Goal: Task Accomplishment & Management: Use online tool/utility

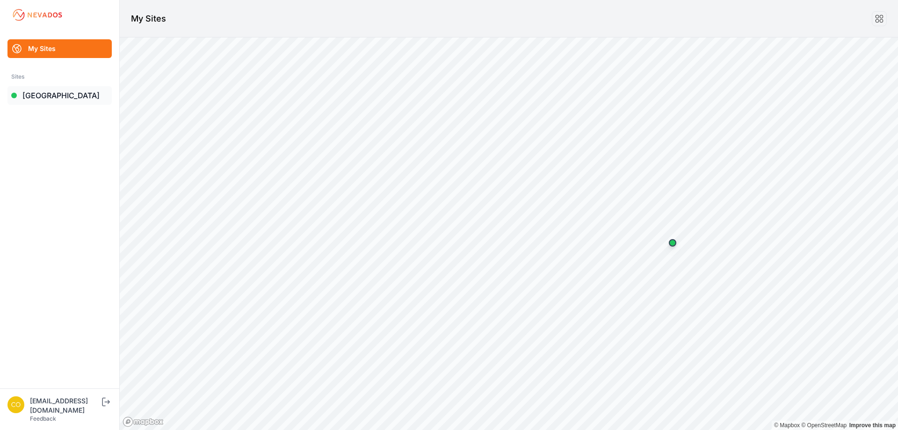
click at [75, 100] on link "[GEOGRAPHIC_DATA]" at bounding box center [59, 95] width 104 height 19
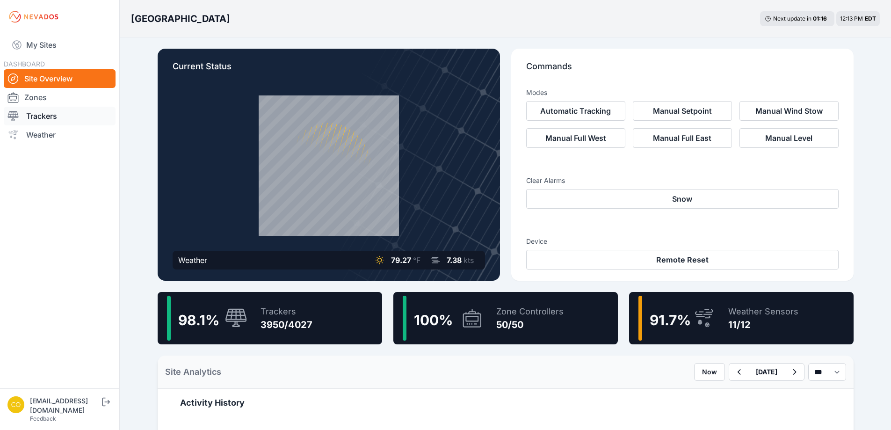
click at [65, 114] on link "Trackers" at bounding box center [60, 116] width 112 height 19
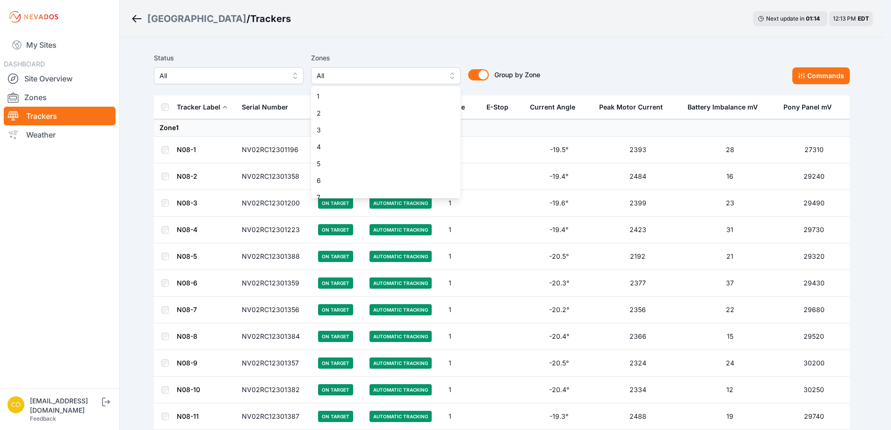
click at [392, 81] on span "All" at bounding box center [379, 75] width 125 height 11
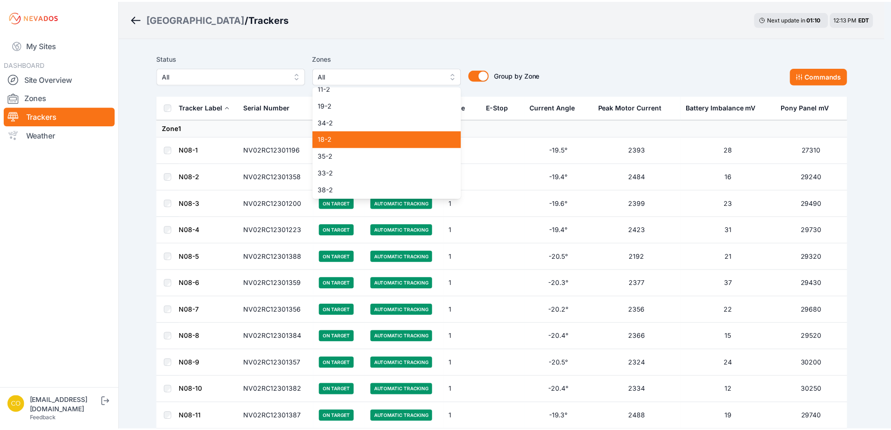
scroll to position [687, 0]
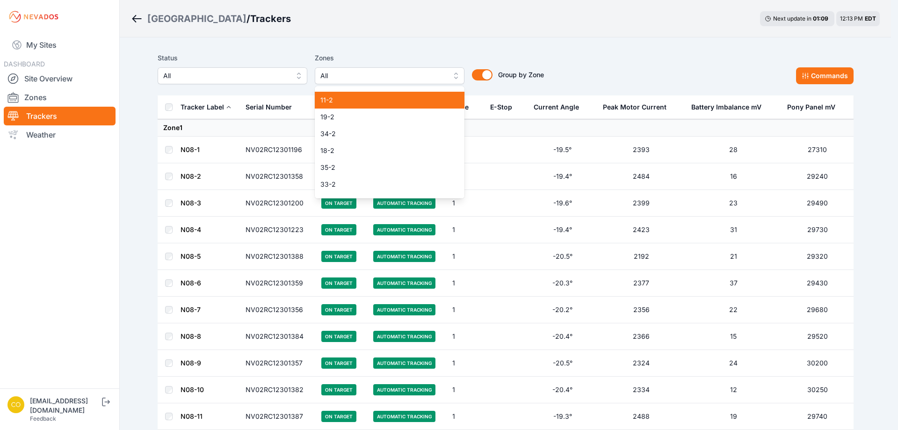
click at [350, 105] on div "11-2" at bounding box center [390, 100] width 150 height 17
click at [463, 55] on div "Zones 11-2 1 2 3 4 5 6 7 8 9 10 11 12 13 14 15 16 17 18 19 20 21 22 23 24 25 26…" at bounding box center [390, 68] width 150 height 32
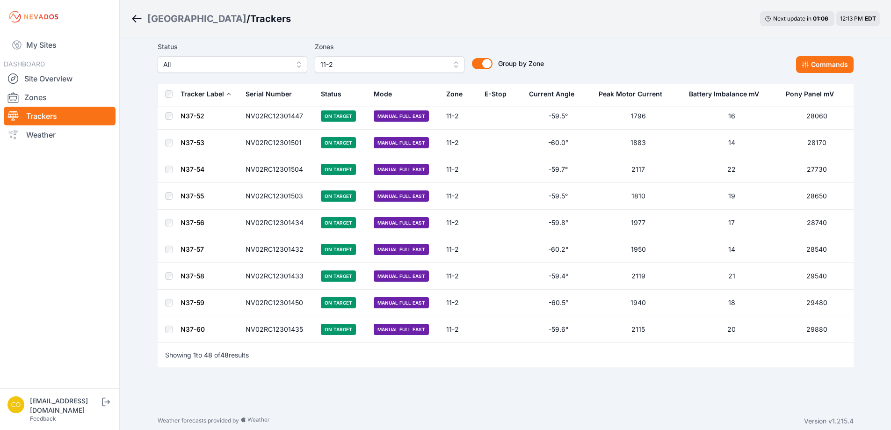
scroll to position [1081, 0]
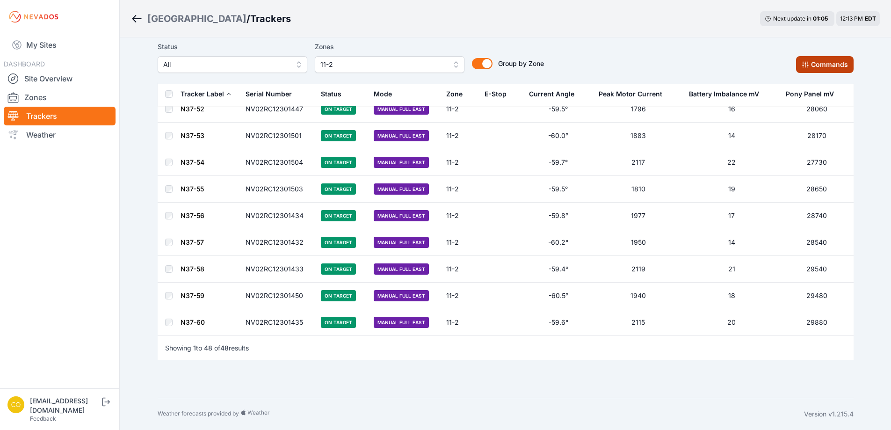
click at [819, 72] on button "Commands" at bounding box center [825, 64] width 58 height 17
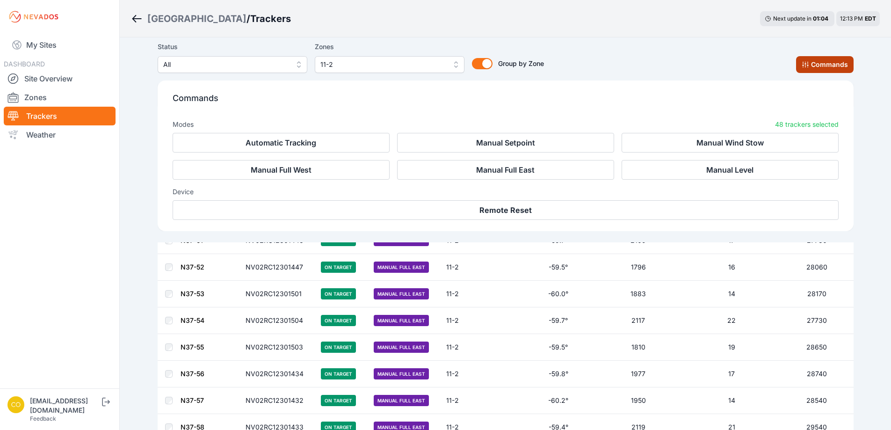
scroll to position [1239, 0]
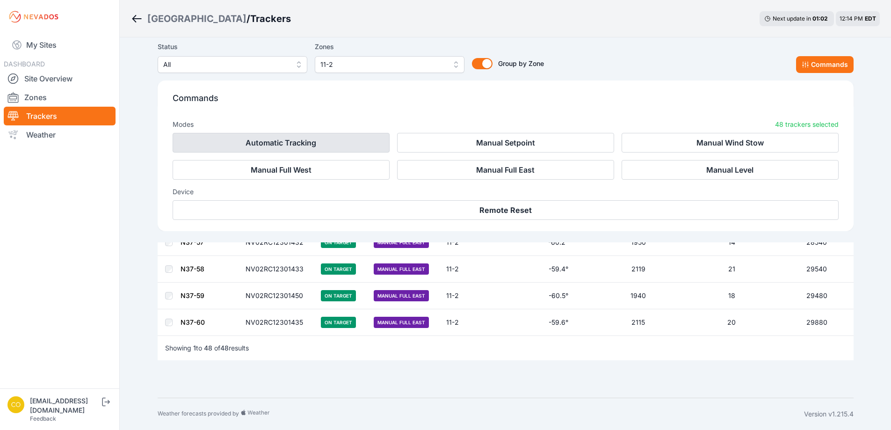
click at [336, 146] on button "Automatic Tracking" at bounding box center [281, 143] width 217 height 20
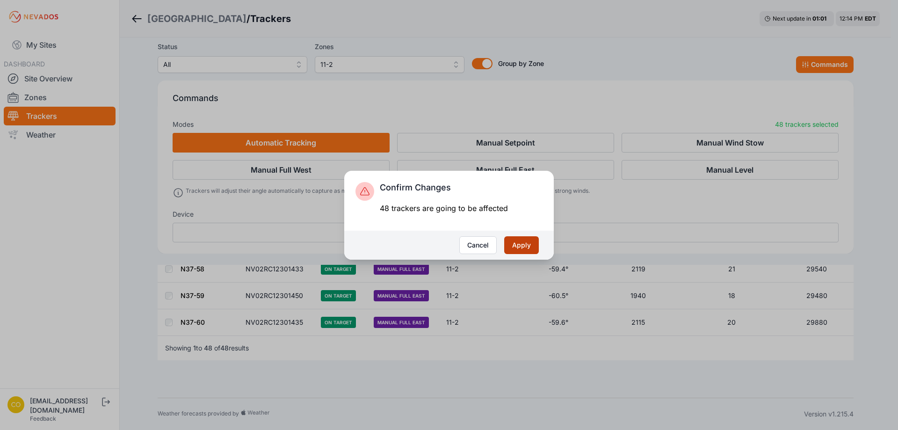
click at [522, 242] on button "Apply" at bounding box center [521, 245] width 35 height 18
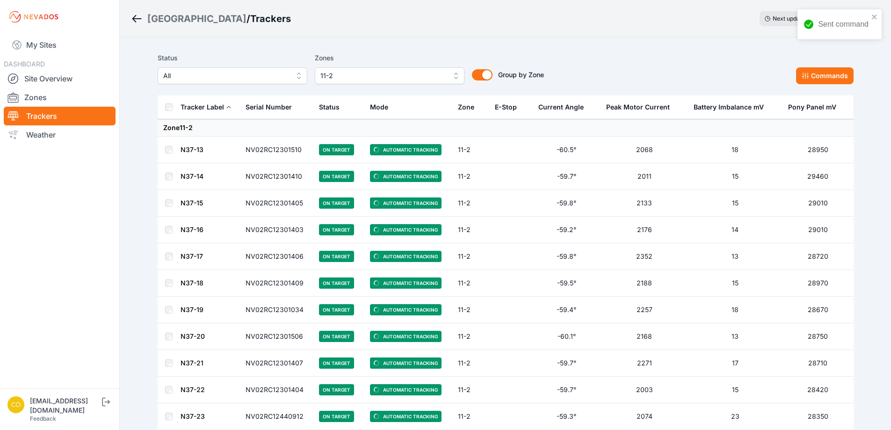
click at [627, 72] on div "Status All Zones 11-2 Group by Zone Group by Zone Commands" at bounding box center [506, 68] width 696 height 32
click at [415, 67] on button "11-2" at bounding box center [393, 75] width 150 height 17
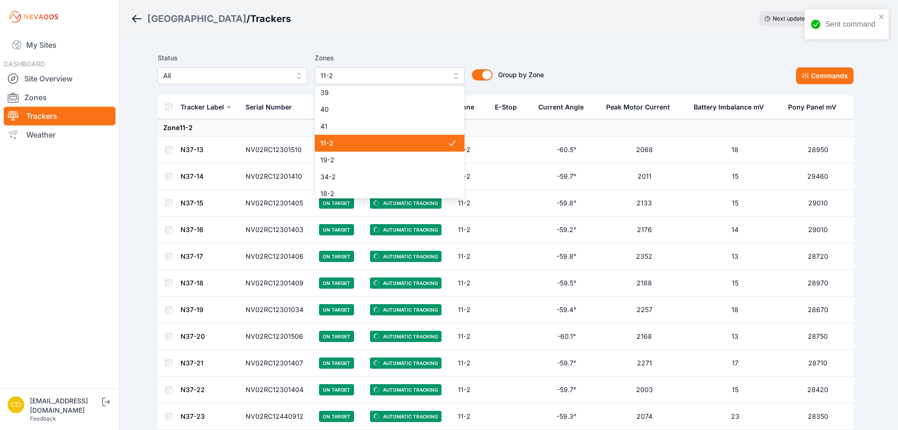
click at [371, 144] on span "11-2" at bounding box center [384, 143] width 127 height 9
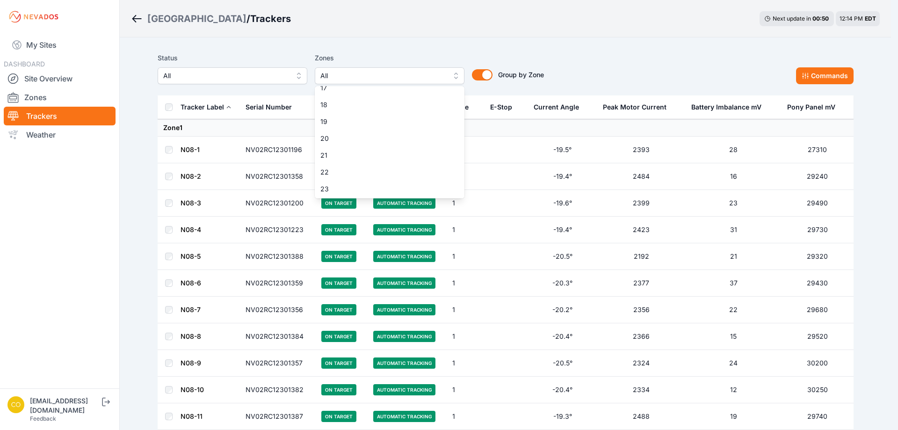
scroll to position [129, 0]
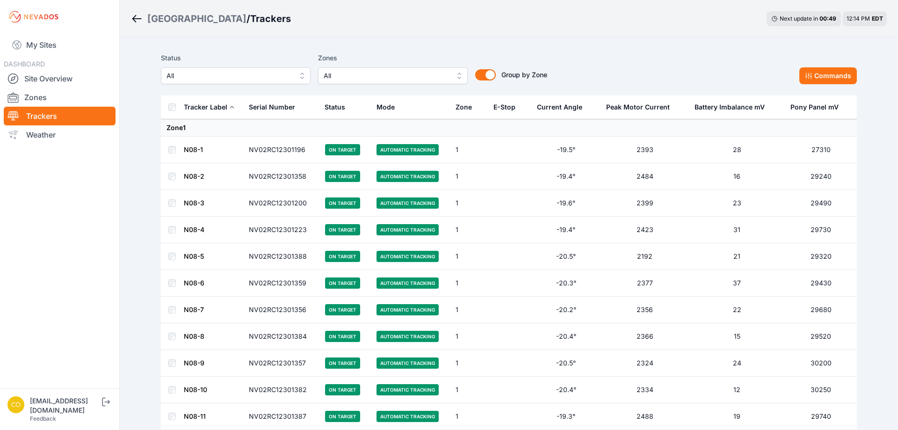
click at [382, 73] on span "All" at bounding box center [386, 75] width 125 height 11
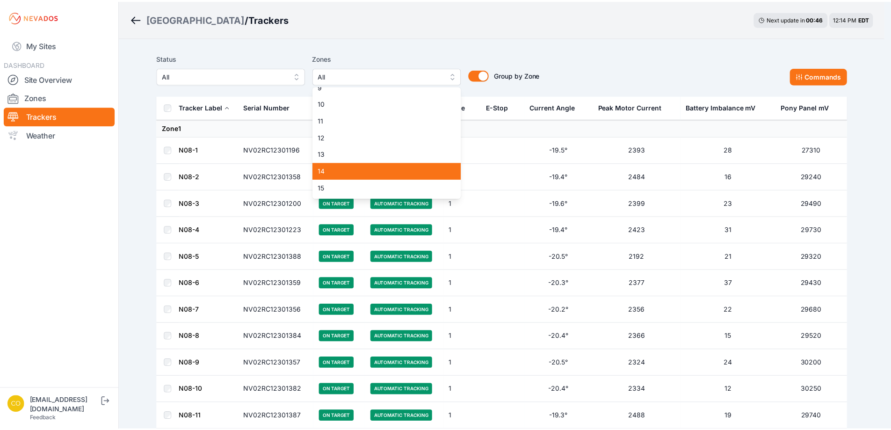
scroll to position [140, 0]
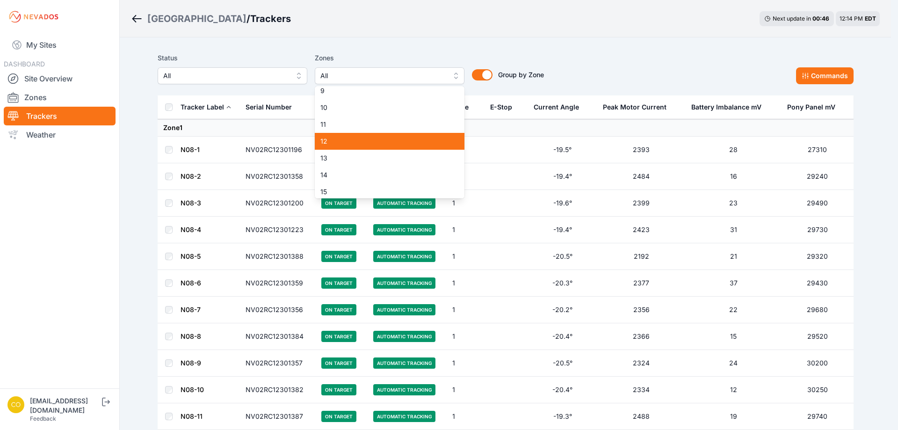
click at [348, 140] on span "12" at bounding box center [384, 141] width 127 height 9
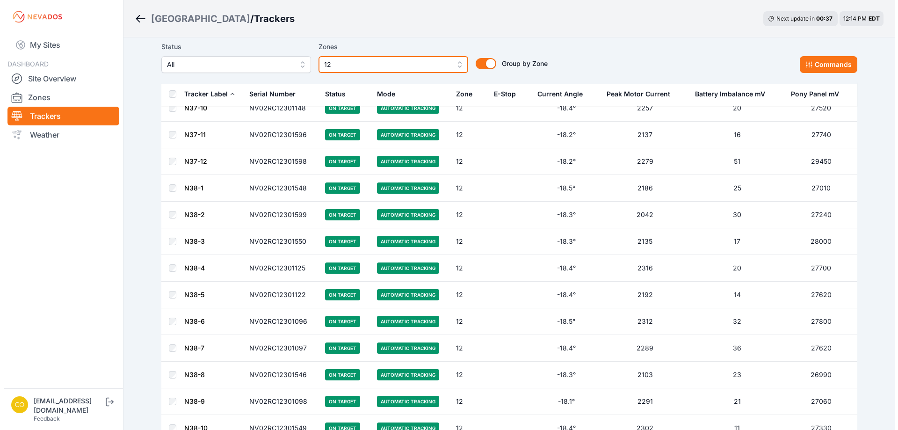
scroll to position [263, 0]
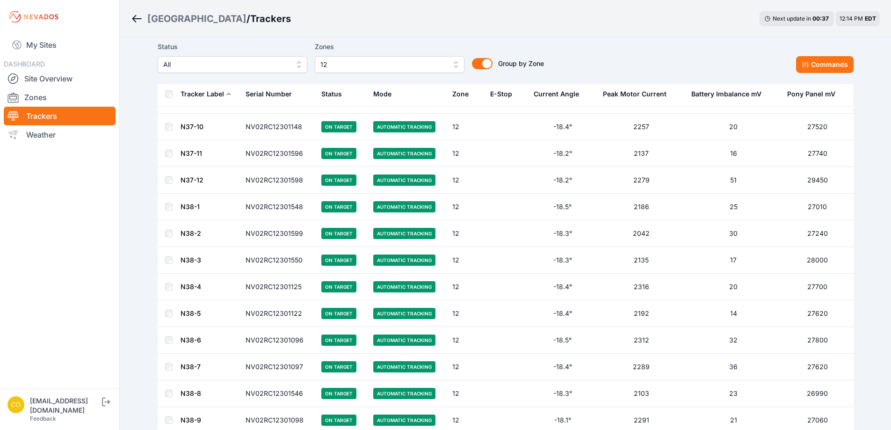
click at [460, 63] on button "12" at bounding box center [390, 64] width 150 height 17
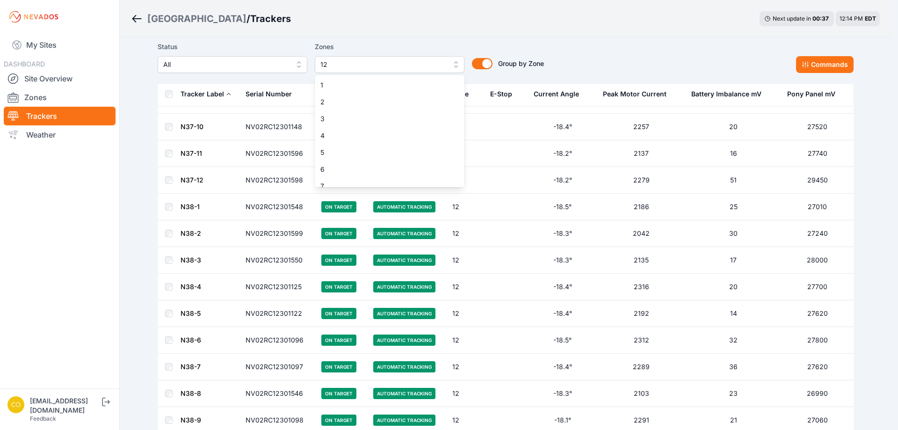
scroll to position [92, 0]
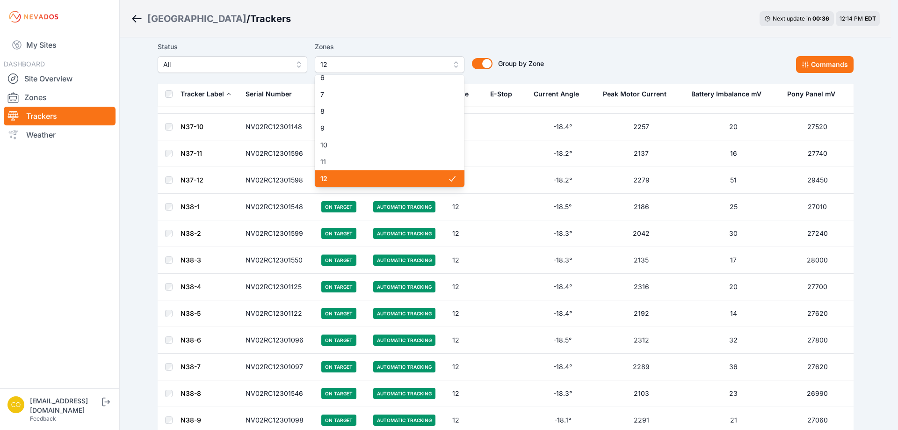
click at [390, 175] on span "12" at bounding box center [384, 178] width 127 height 9
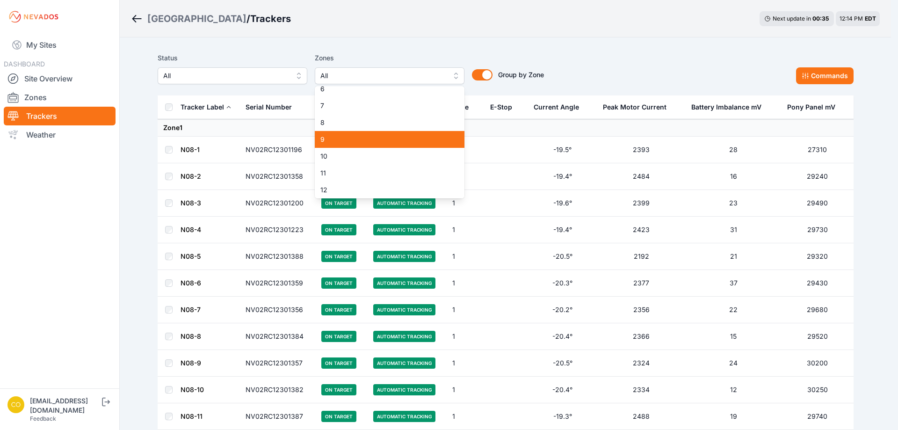
click at [374, 139] on span "9" at bounding box center [384, 139] width 127 height 9
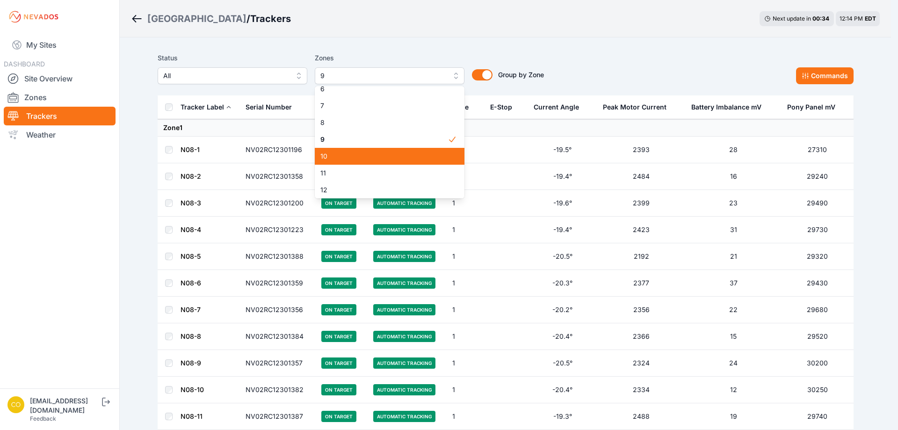
click at [368, 153] on span "10" at bounding box center [384, 156] width 127 height 9
click at [366, 174] on span "11" at bounding box center [384, 172] width 127 height 9
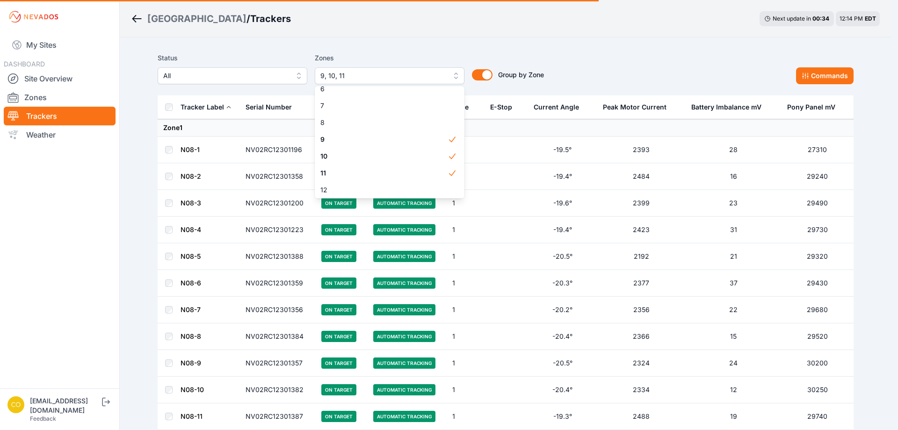
click at [579, 57] on div "Status All Zones 9, 10, 11 1 2 3 4 5 6 7 8 9 10 11 12 13 14 15 16 17 18 19 20 2…" at bounding box center [506, 68] width 696 height 32
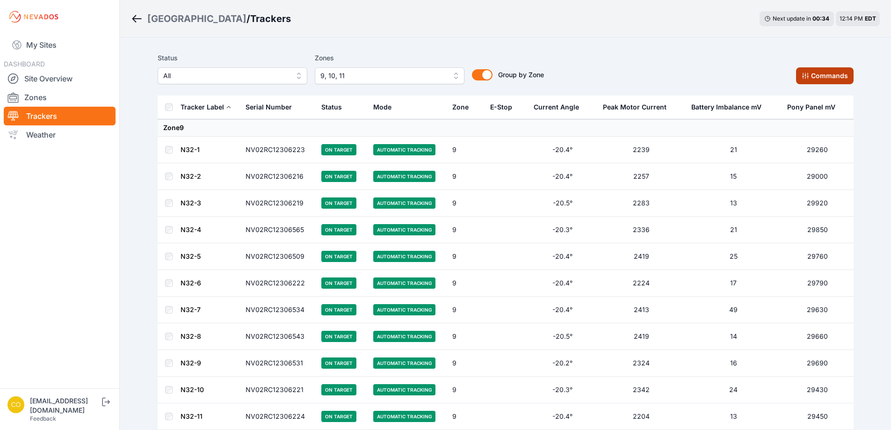
click at [824, 78] on button "Commands" at bounding box center [825, 75] width 58 height 17
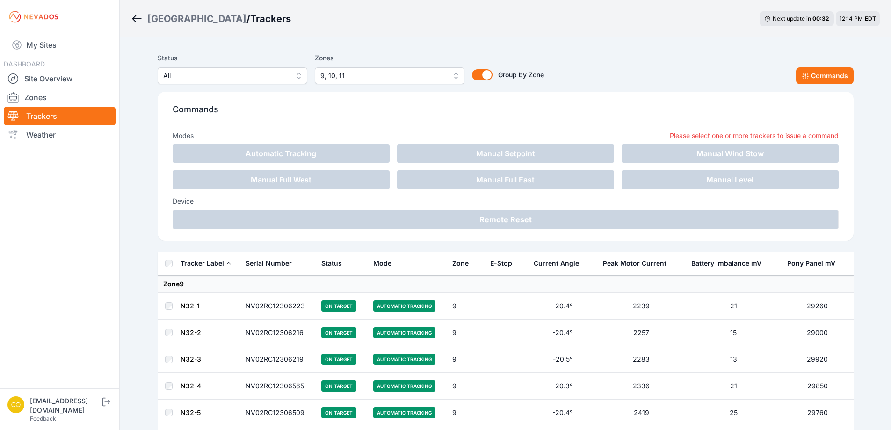
click at [104, 61] on div "DASHBOARD Site Overview Zones Trackers Weather" at bounding box center [60, 101] width 112 height 86
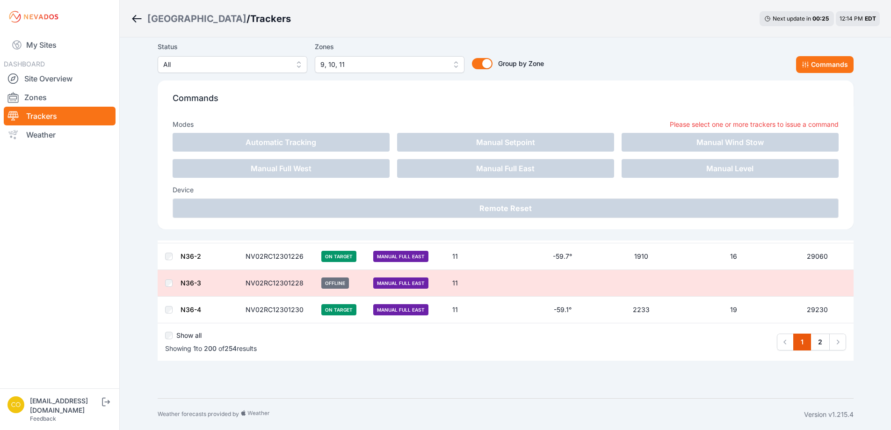
scroll to position [5339, 0]
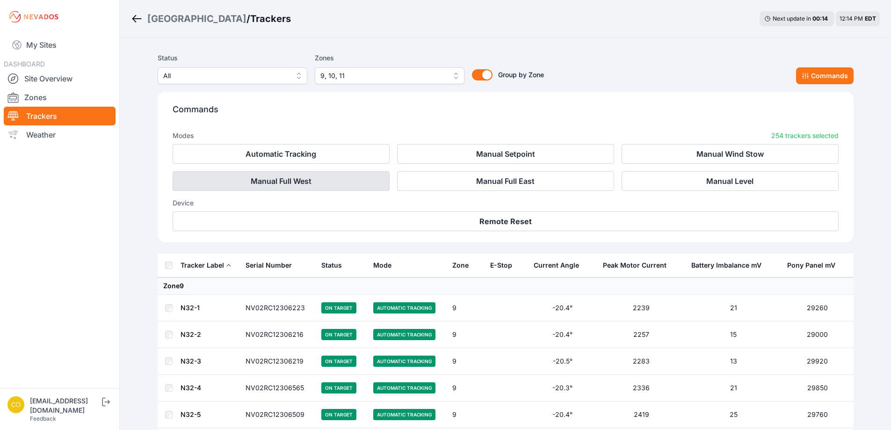
click at [322, 184] on button "Manual Full West" at bounding box center [281, 181] width 217 height 20
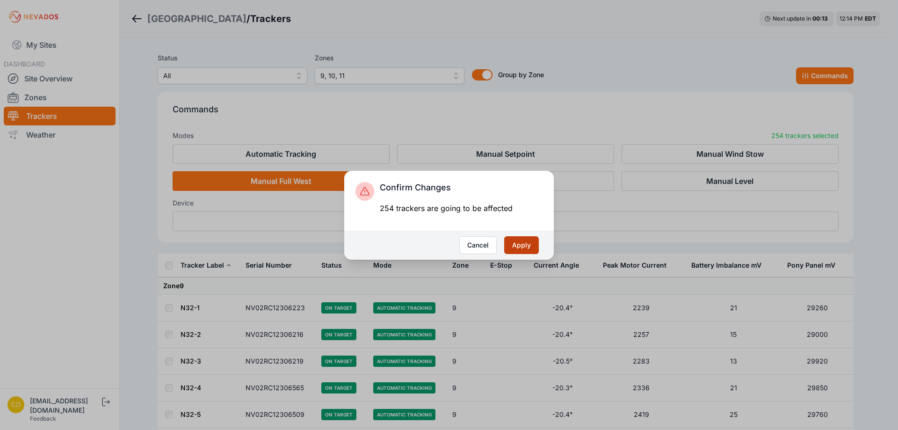
click at [518, 239] on button "Apply" at bounding box center [521, 245] width 35 height 18
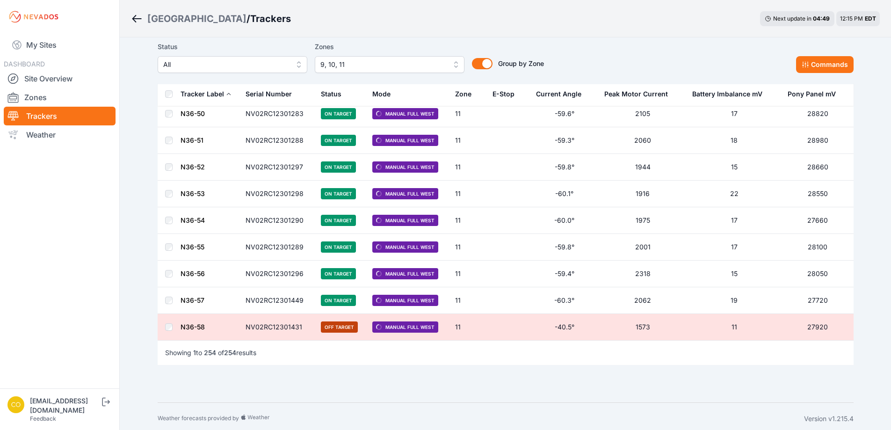
scroll to position [6610, 0]
